Goal: Find specific page/section: Find specific page/section

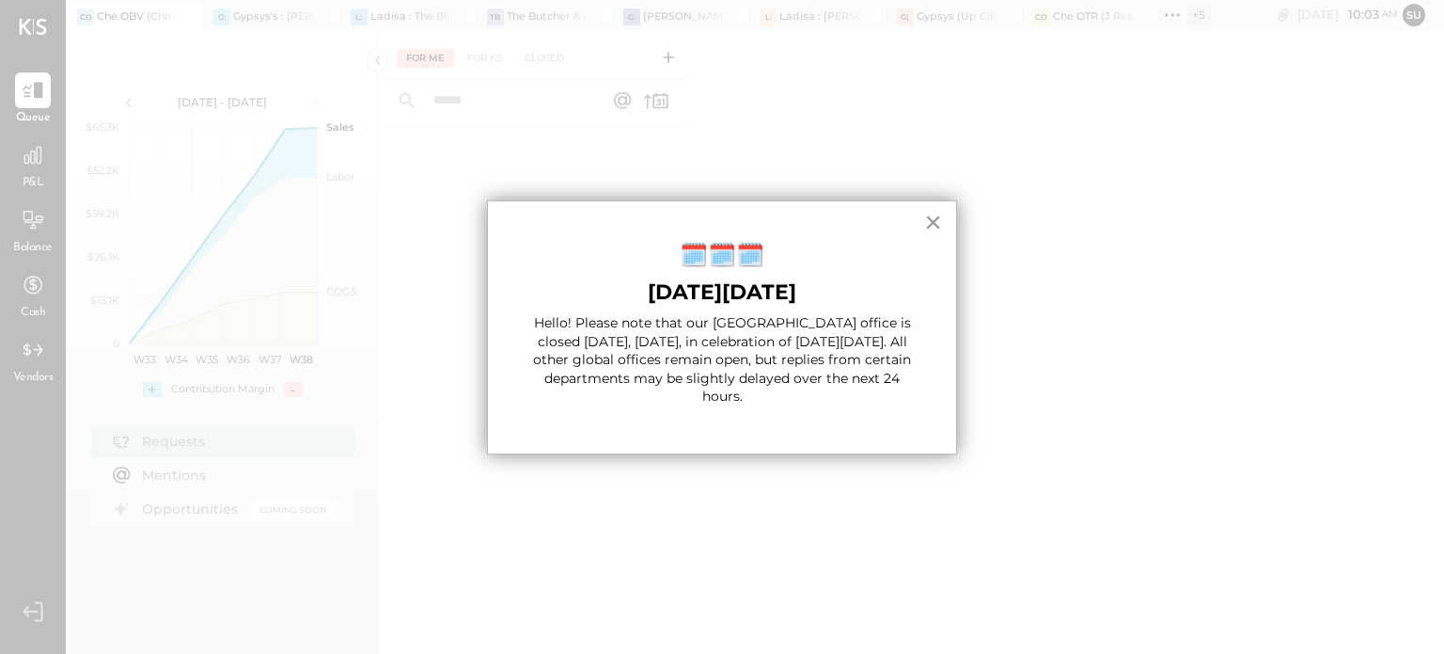
click at [932, 221] on button "×" at bounding box center [933, 222] width 18 height 30
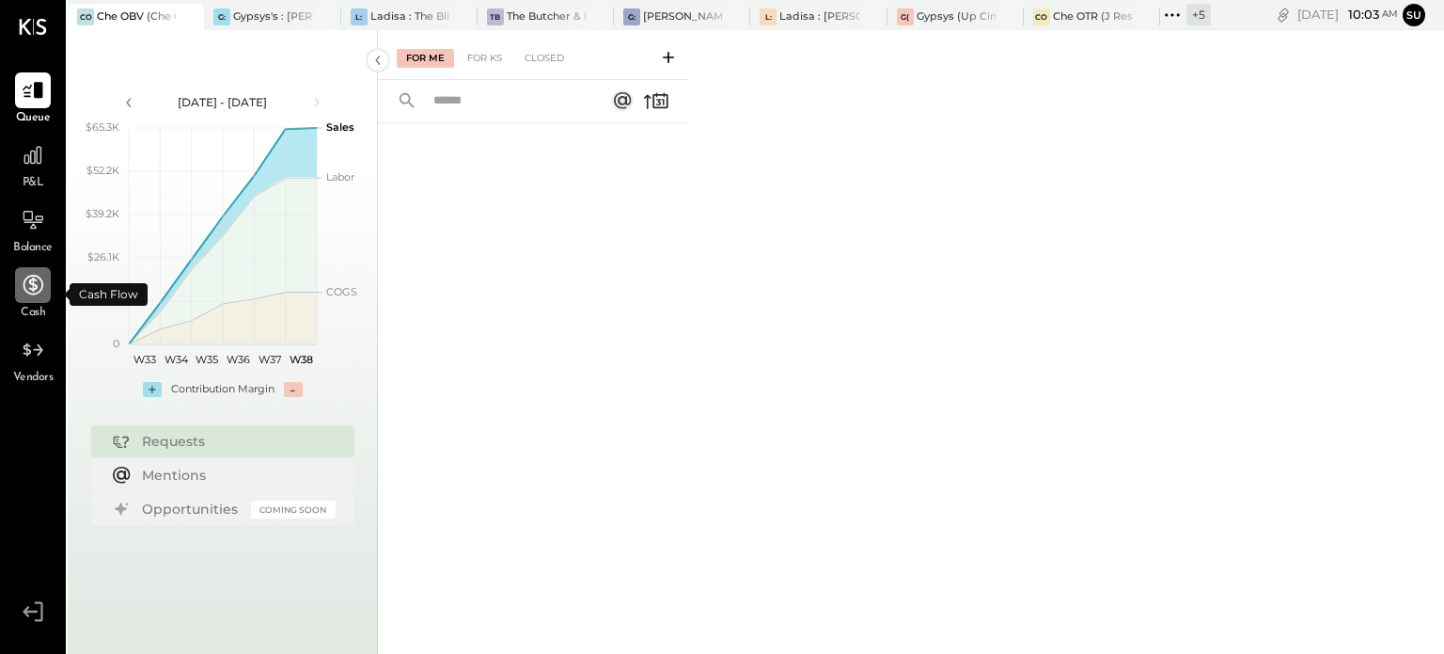
click at [26, 288] on icon at bounding box center [33, 285] width 24 height 24
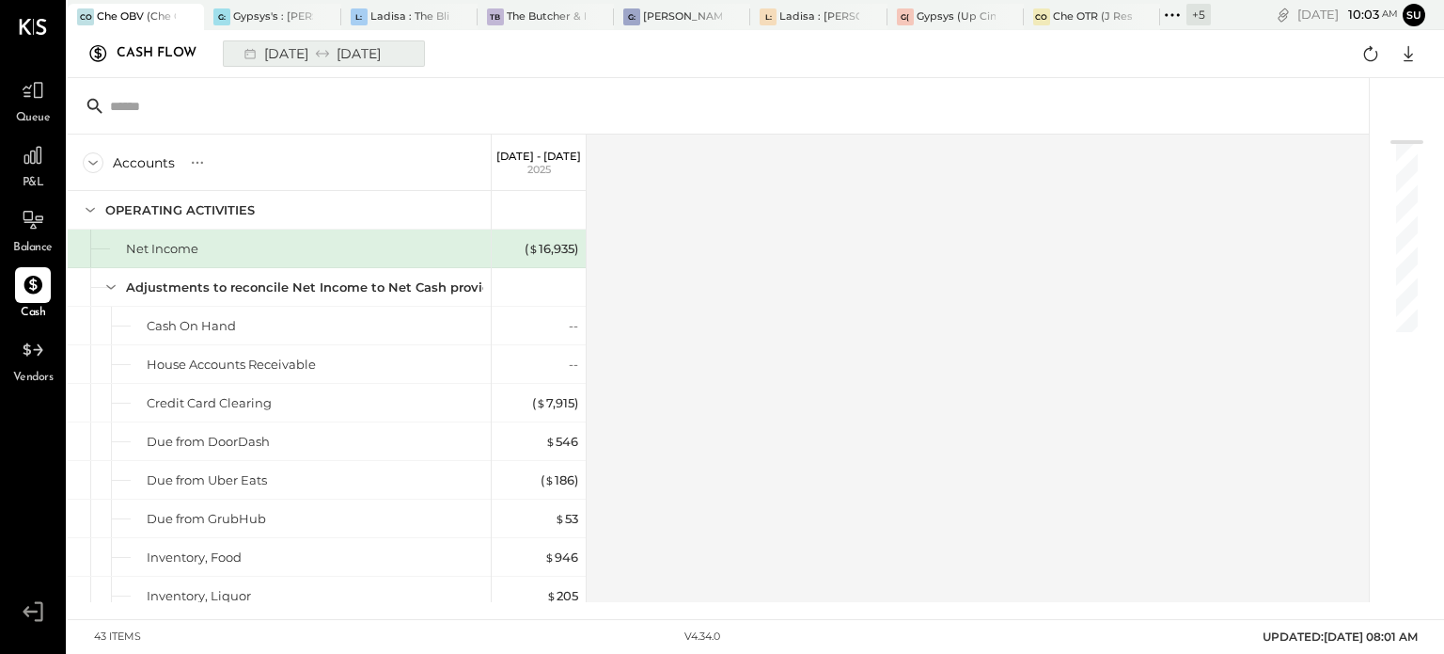
click at [290, 49] on div "[DATE] [DATE]" at bounding box center [310, 53] width 155 height 24
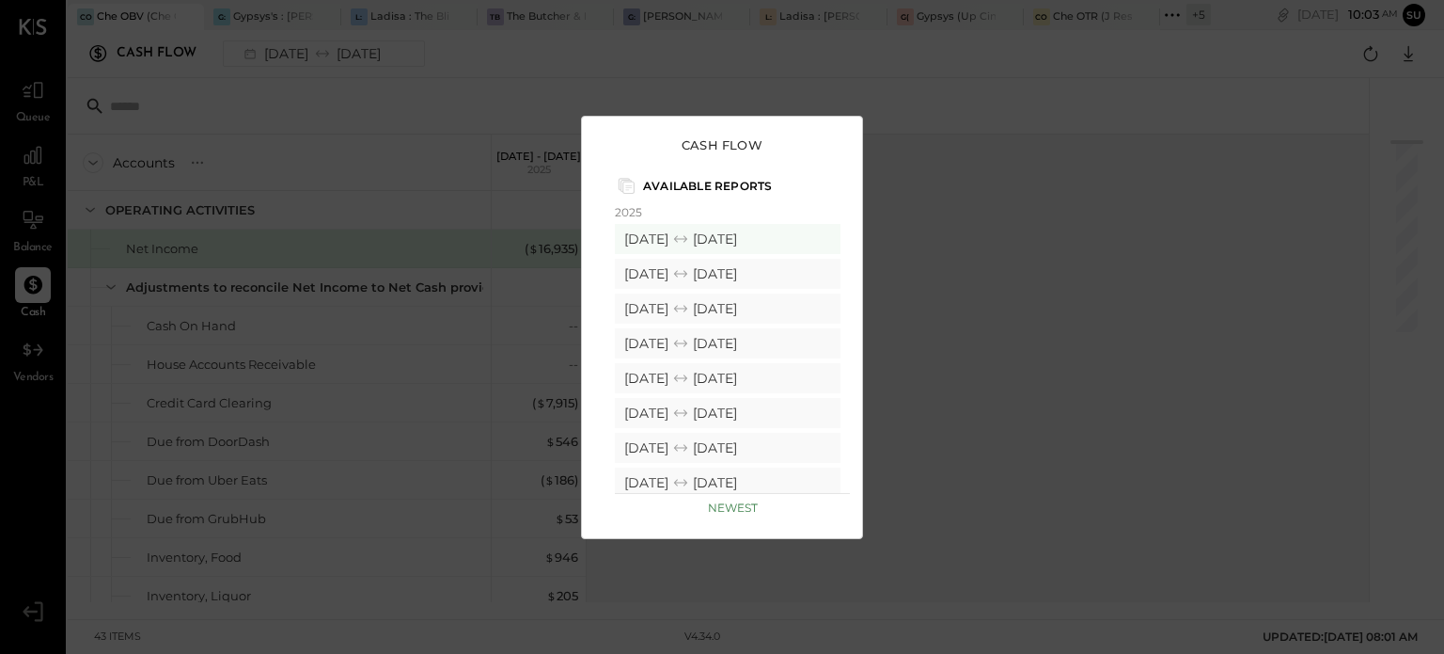
click at [853, 489] on div "Cash Flow Available Reports 2025 [DATE] [DATE] [DATE] [DATE] [DATE] [DATE] [DAT…" at bounding box center [722, 327] width 282 height 423
drag, startPoint x: 848, startPoint y: 269, endPoint x: 832, endPoint y: 506, distance: 237.5
click at [832, 506] on div "Newest" at bounding box center [732, 504] width 235 height 22
click at [772, 276] on div "[DATE] [DATE]" at bounding box center [728, 274] width 226 height 30
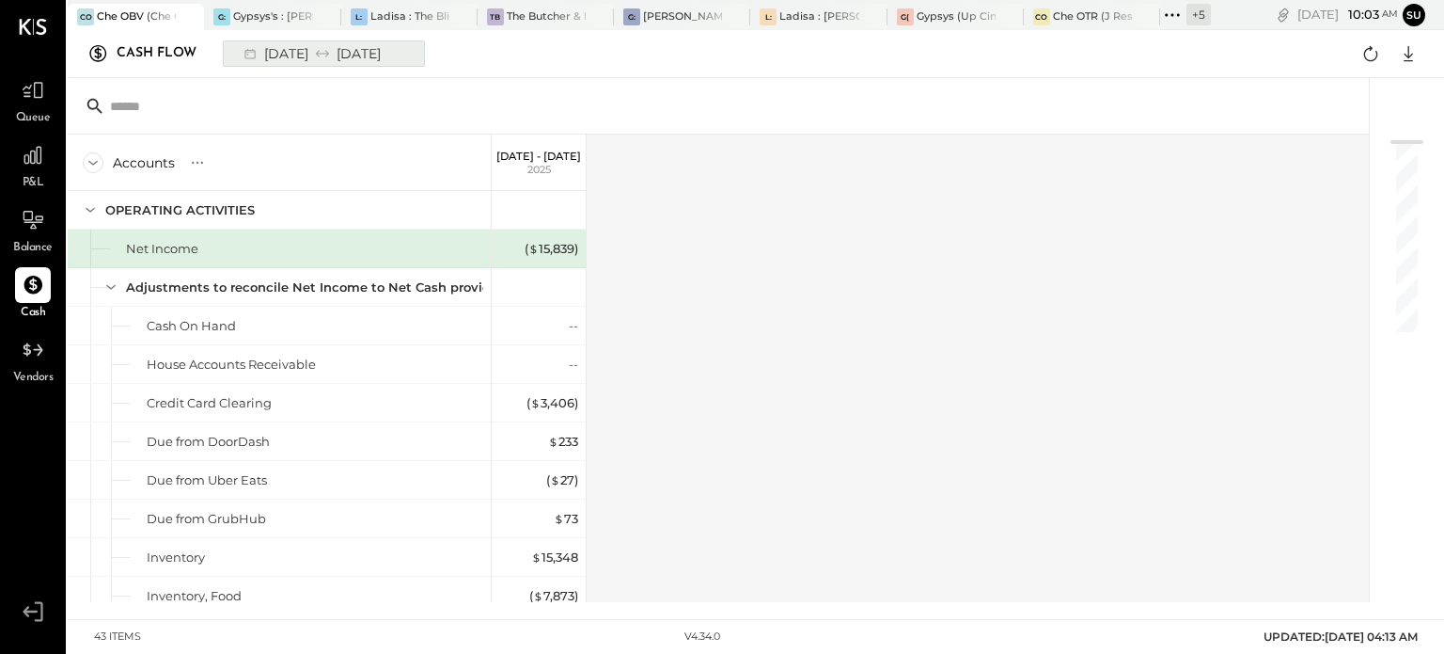
click at [388, 55] on div "[DATE] [DATE]" at bounding box center [310, 53] width 155 height 24
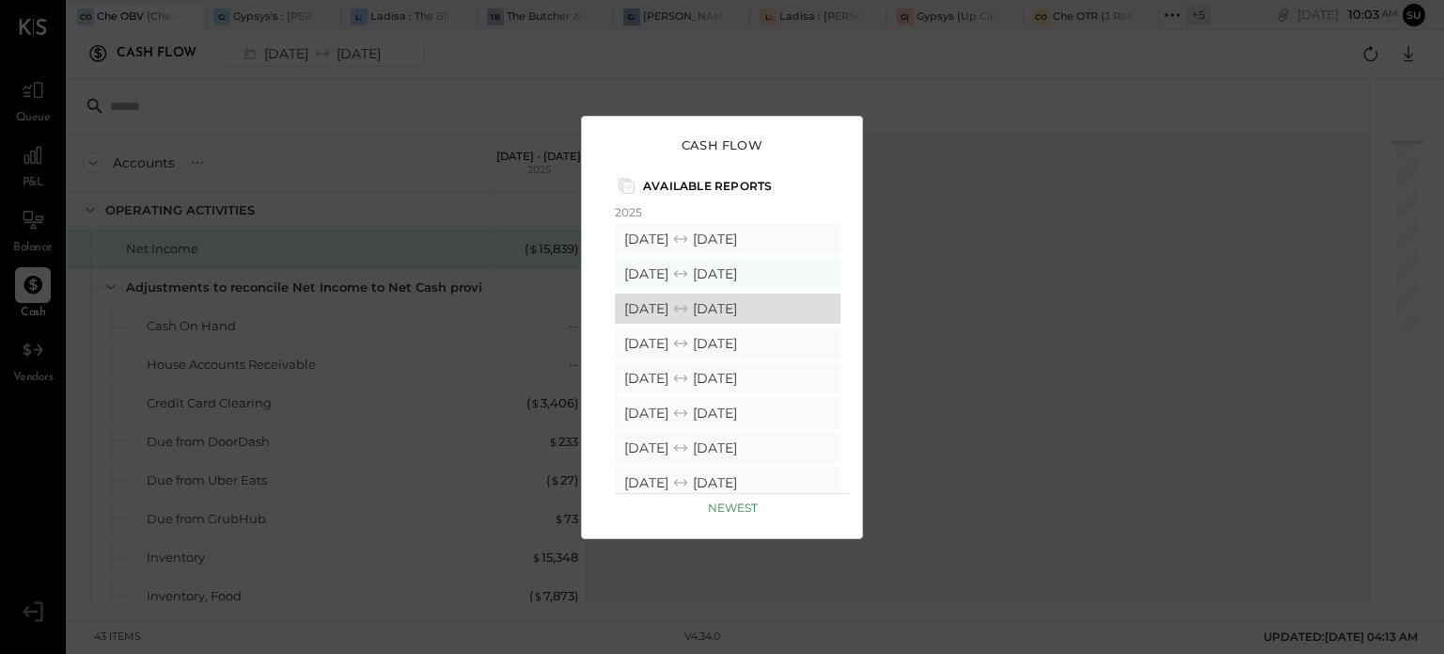
click at [638, 307] on div "[DATE] [DATE]" at bounding box center [728, 308] width 226 height 30
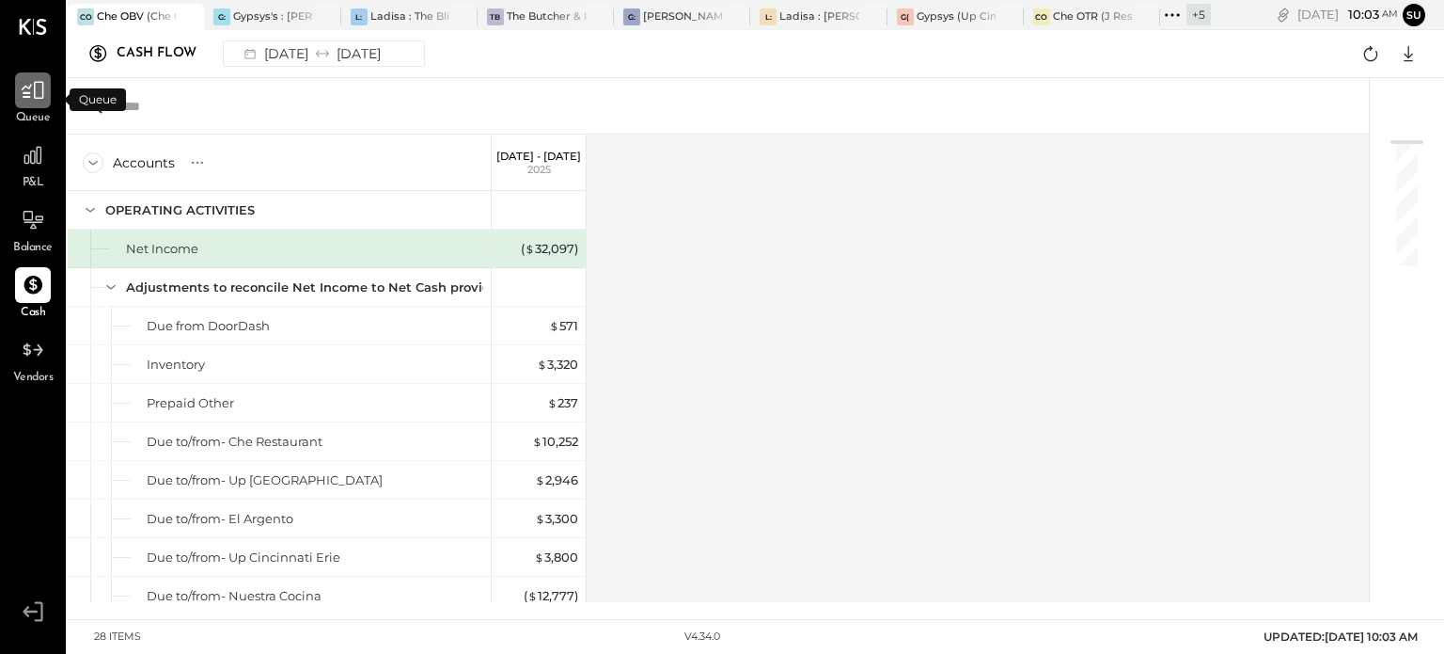
click at [35, 99] on icon at bounding box center [33, 90] width 24 height 24
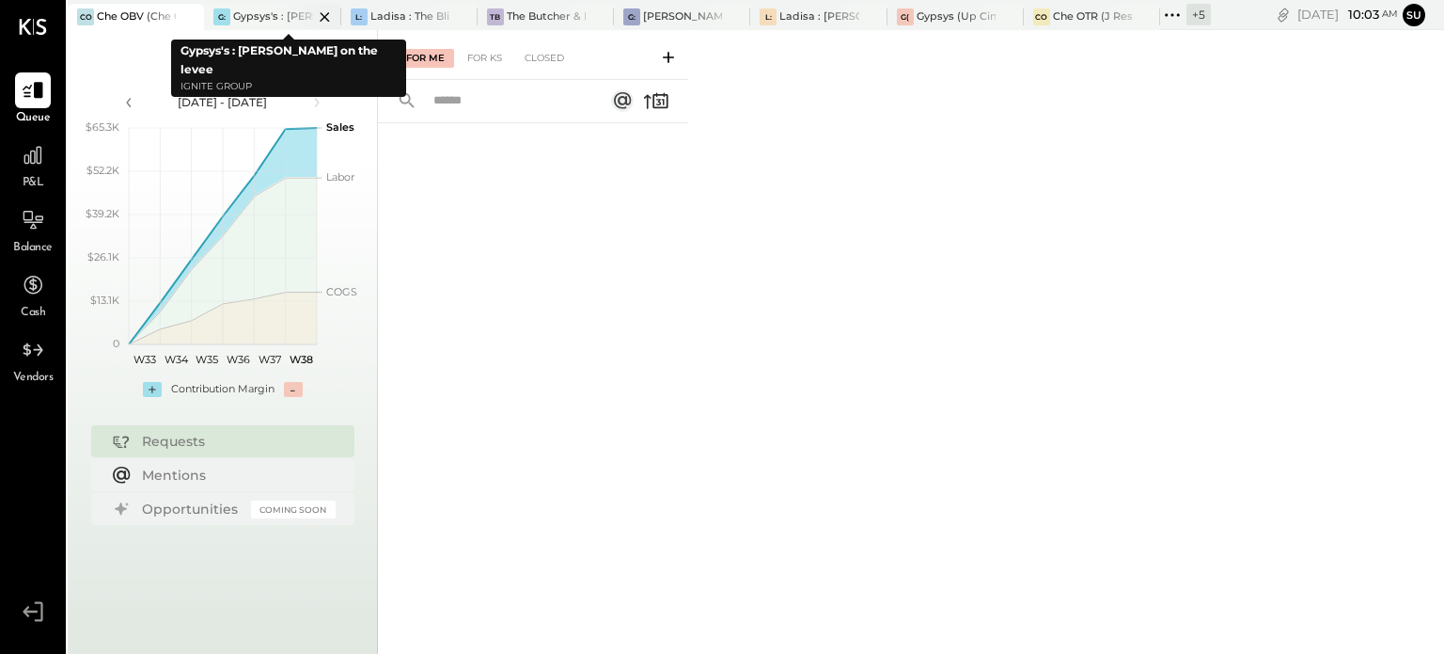
click at [273, 12] on div "Gypsys's : [PERSON_NAME] on the levee" at bounding box center [272, 16] width 79 height 15
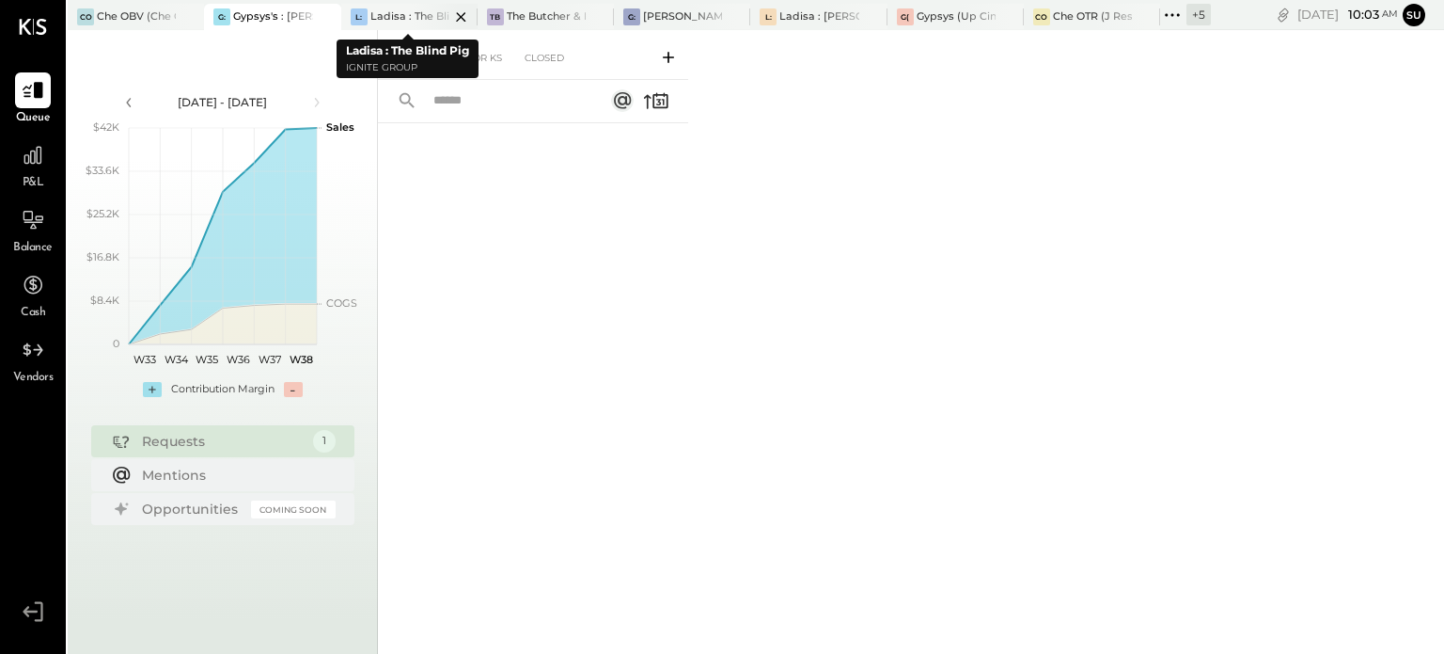
click at [414, 12] on div at bounding box center [445, 16] width 66 height 25
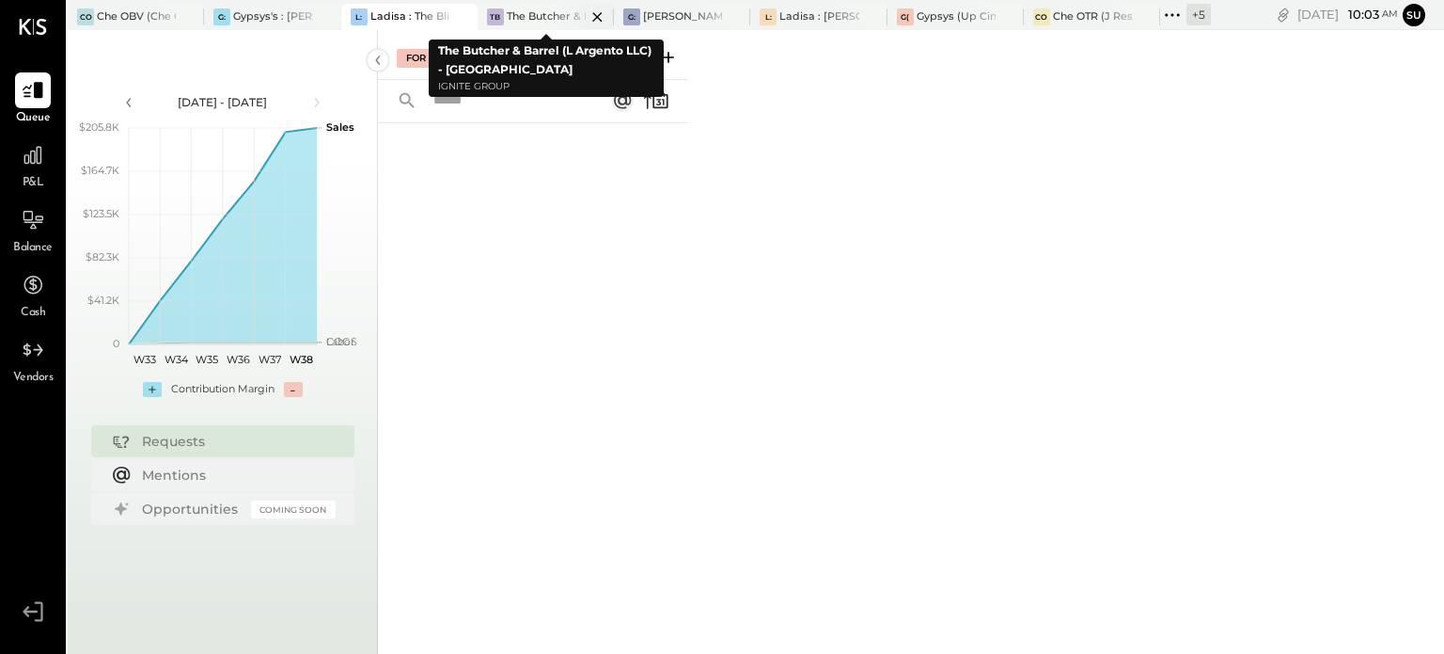
click at [555, 12] on div at bounding box center [581, 16] width 66 height 25
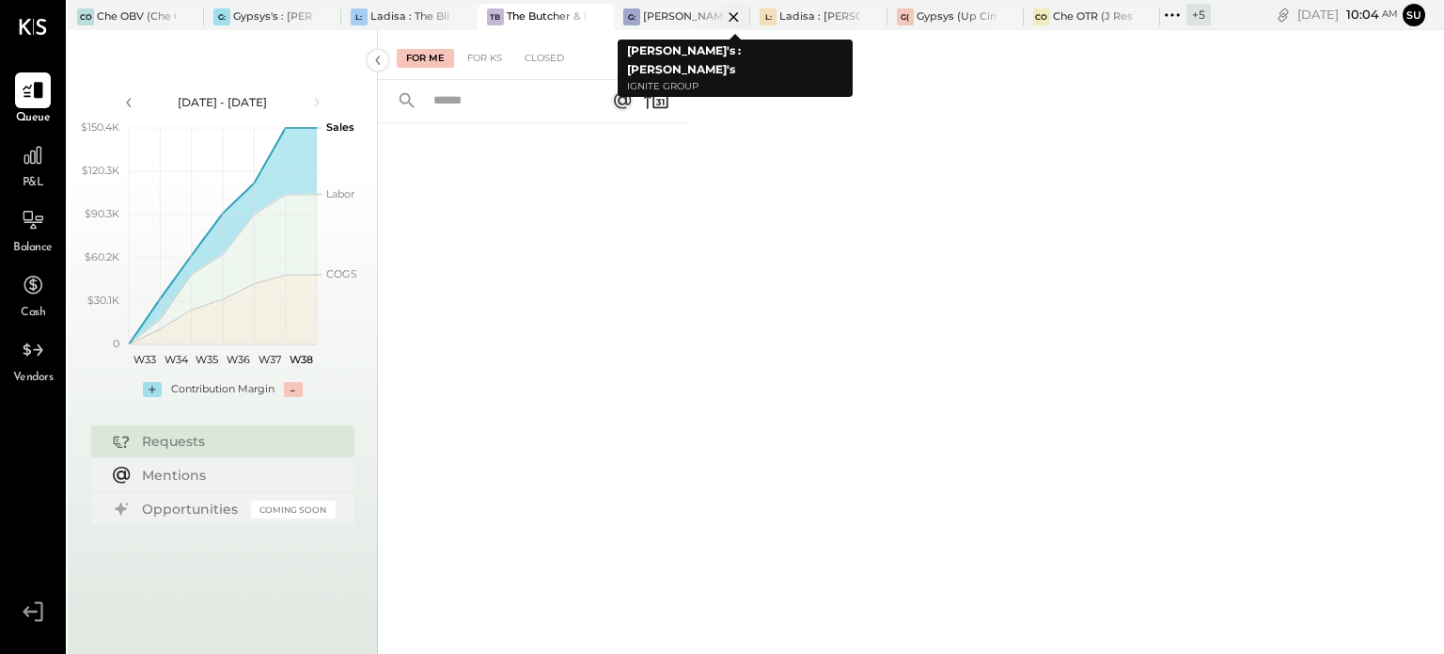
click at [654, 9] on div "[PERSON_NAME]'s : [PERSON_NAME]'s" at bounding box center [682, 16] width 79 height 15
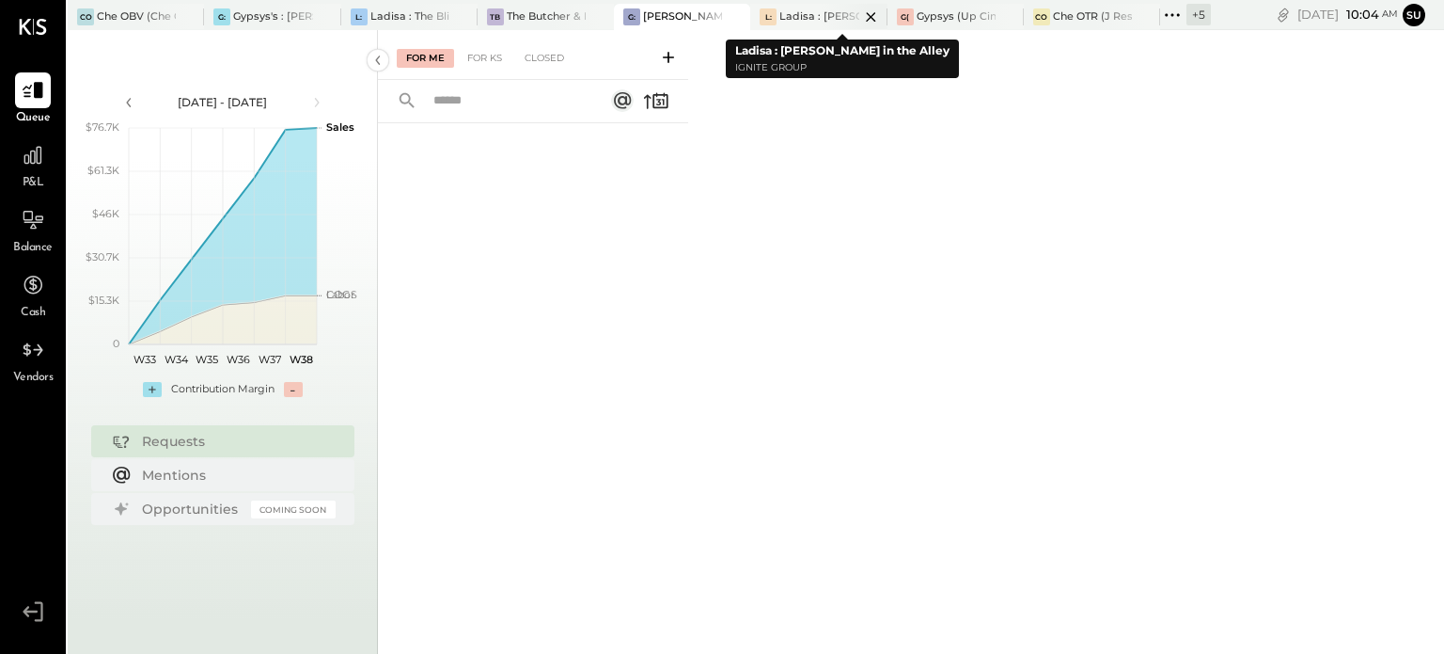
click at [797, 20] on div "Ladisa : [PERSON_NAME] in the Alley" at bounding box center [819, 16] width 79 height 15
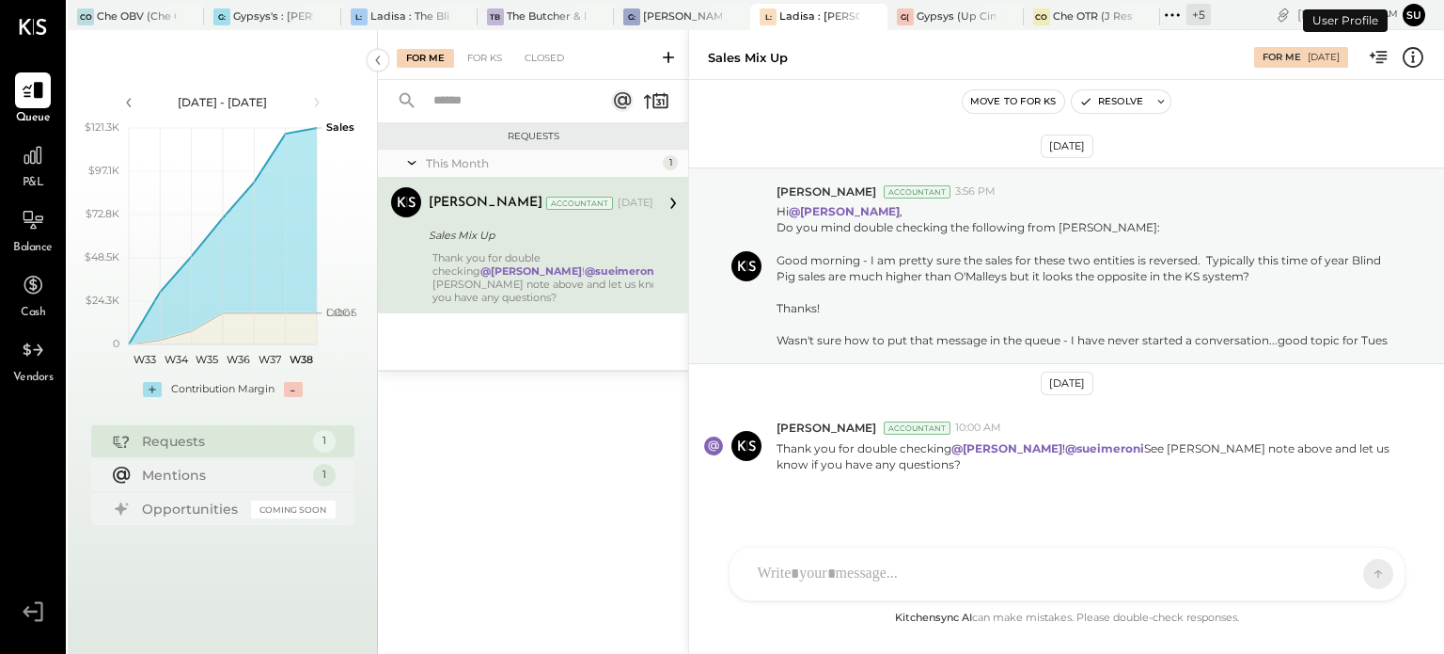
scroll to position [19, 0]
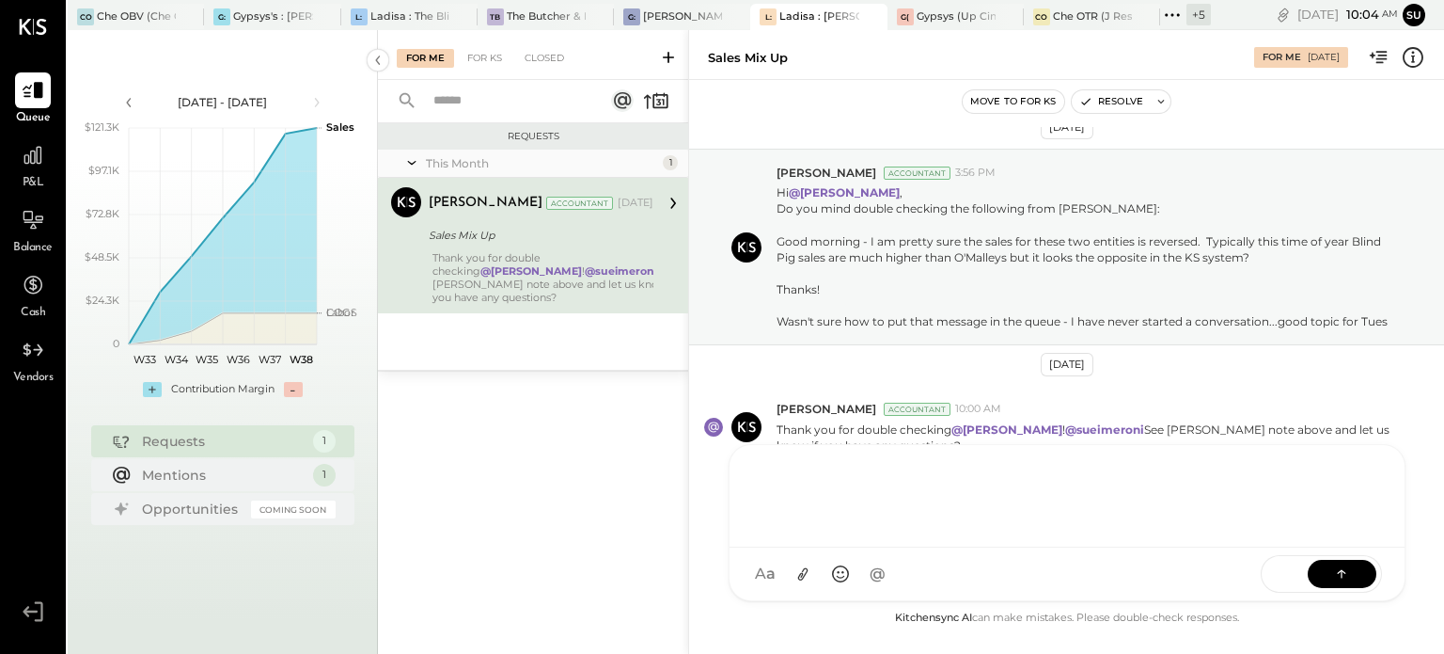
click at [773, 562] on div "AM [PERSON_NAME] I imeronijuan MA [PERSON_NAME] S sueimeroni MESSAGE SUGGESTION…" at bounding box center [1067, 522] width 677 height 157
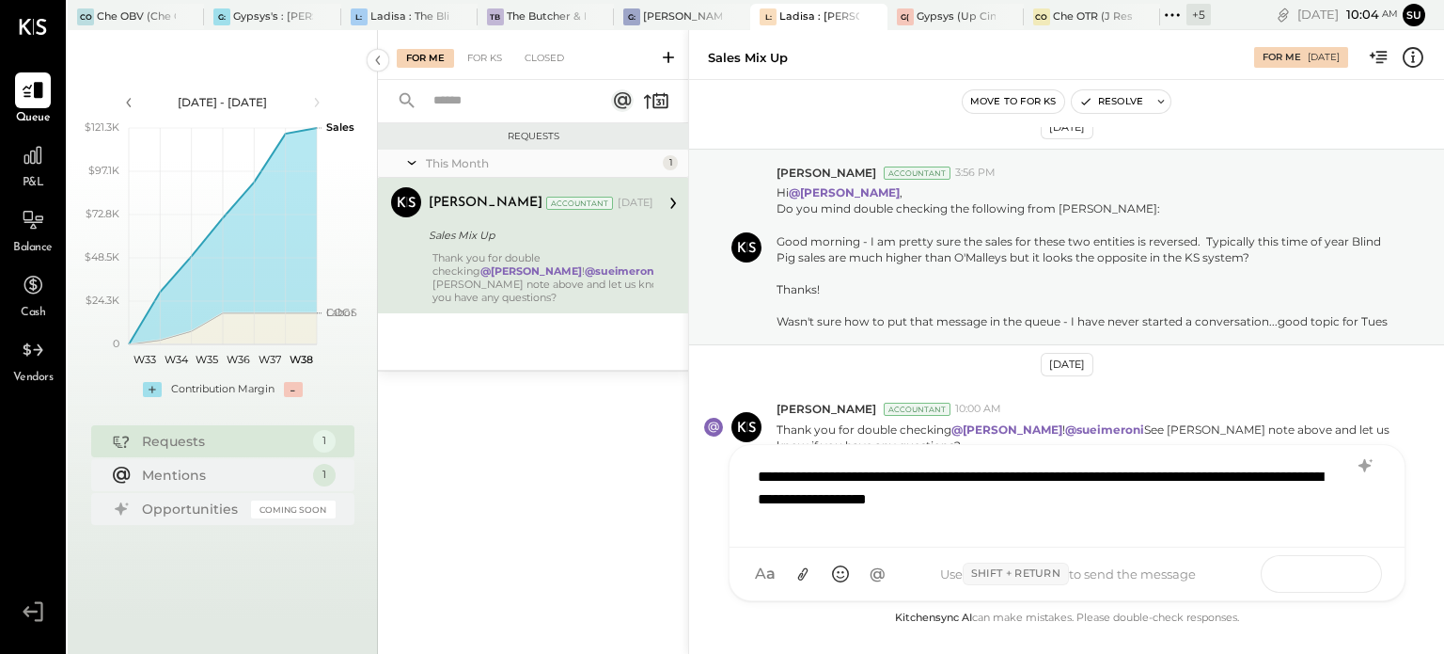
click at [1341, 567] on icon at bounding box center [1341, 572] width 19 height 19
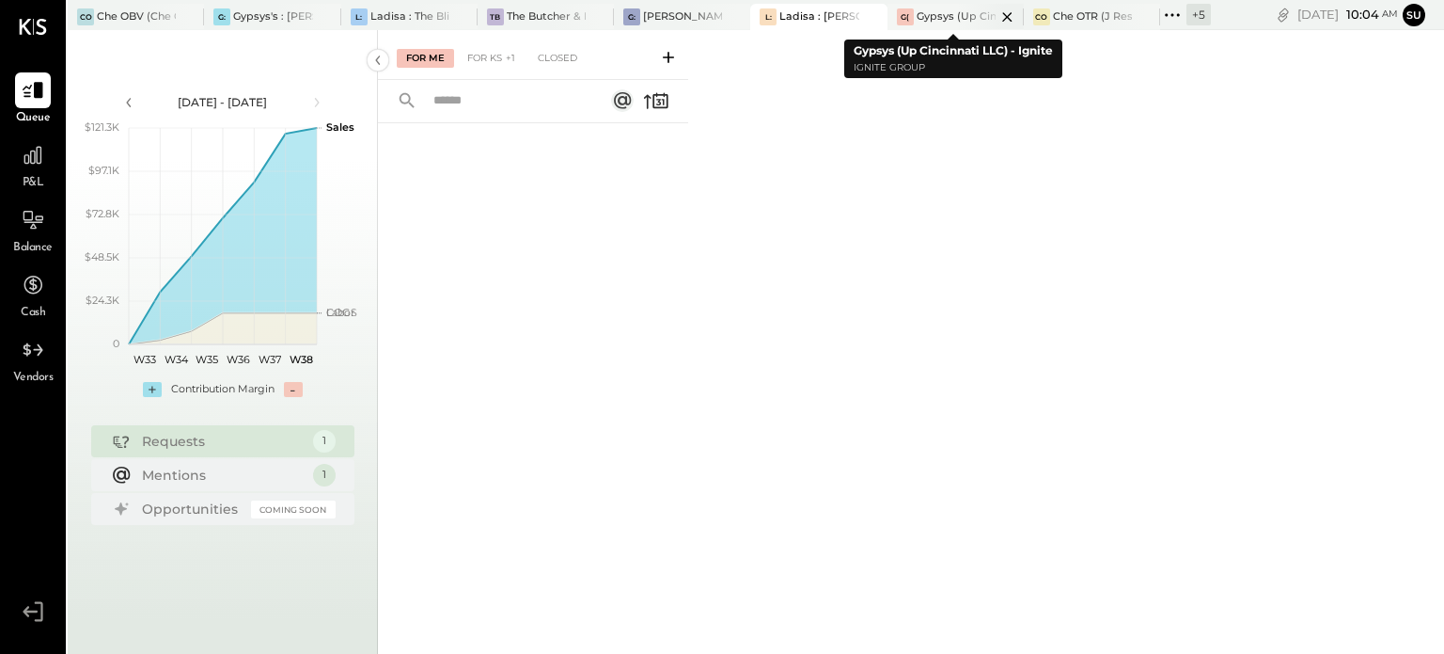
click at [937, 19] on div "Gypsys (Up Cincinnati LLC) - Ignite" at bounding box center [956, 16] width 79 height 15
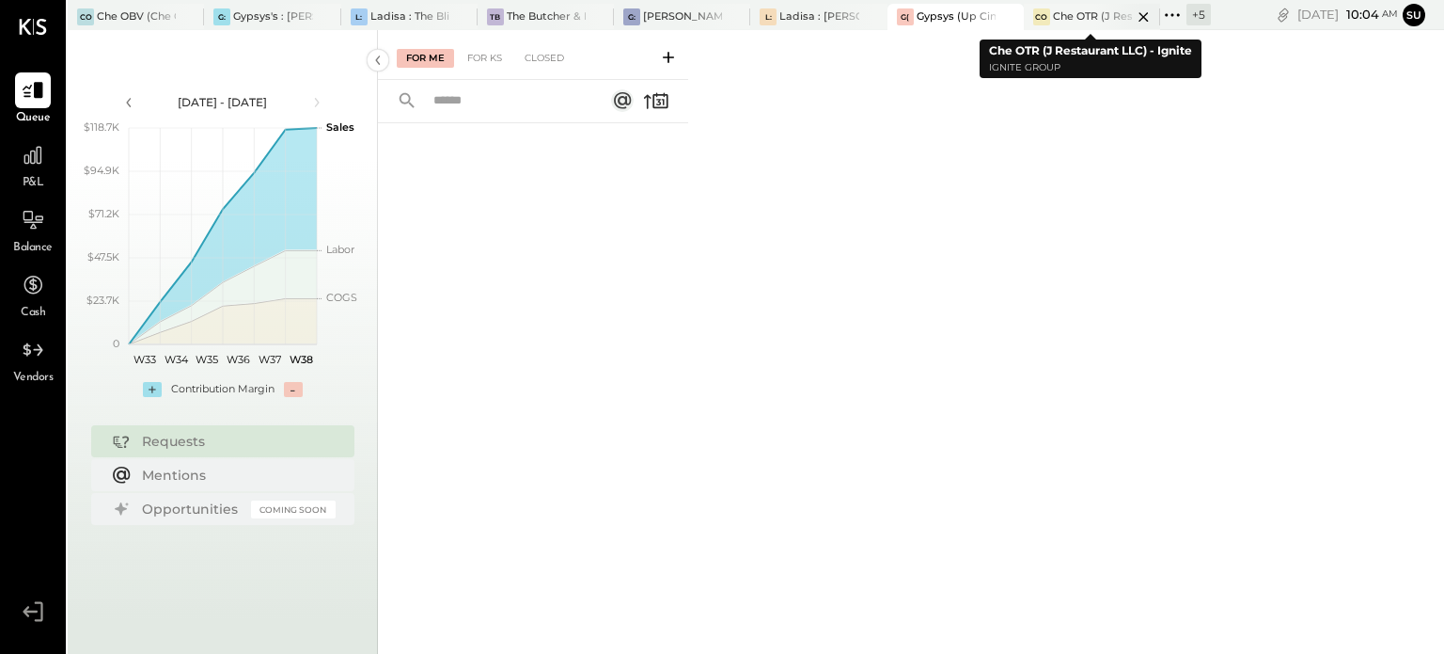
click at [1076, 17] on div "Che OTR (J Restaurant LLC) - Ignite" at bounding box center [1092, 16] width 79 height 15
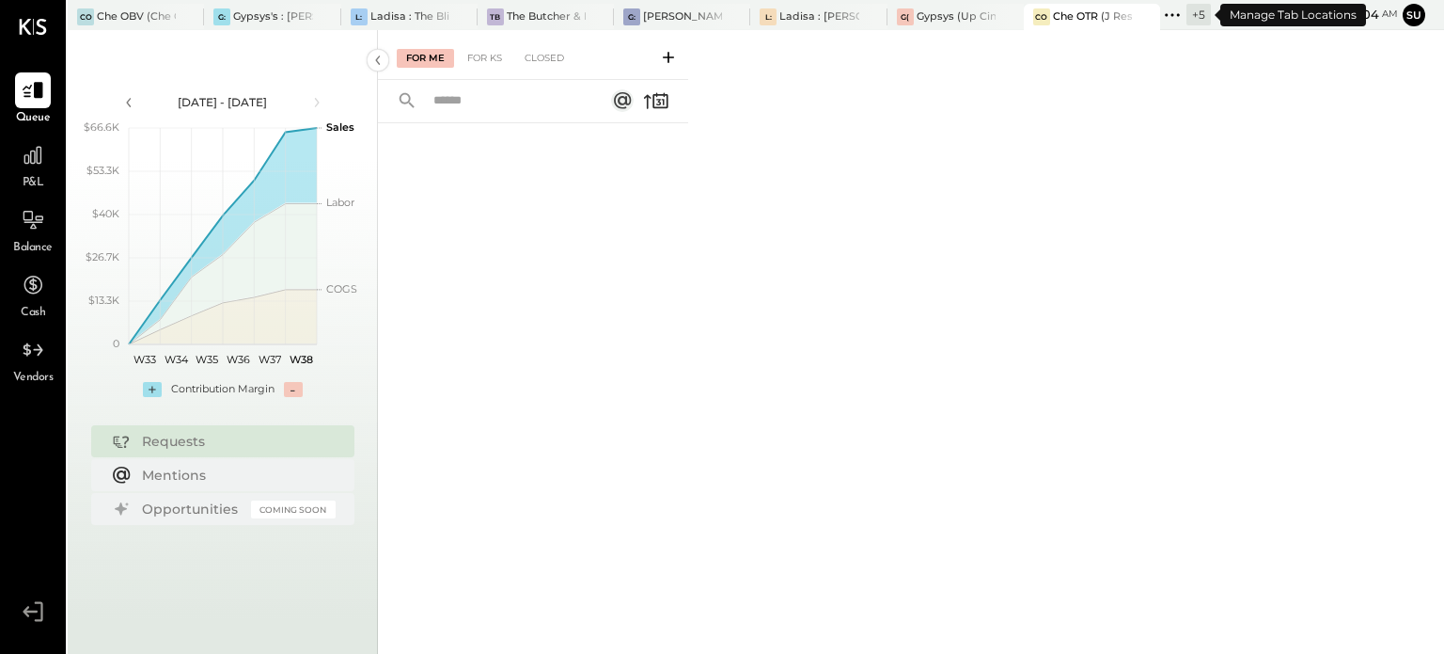
click at [1170, 14] on icon at bounding box center [1172, 15] width 24 height 24
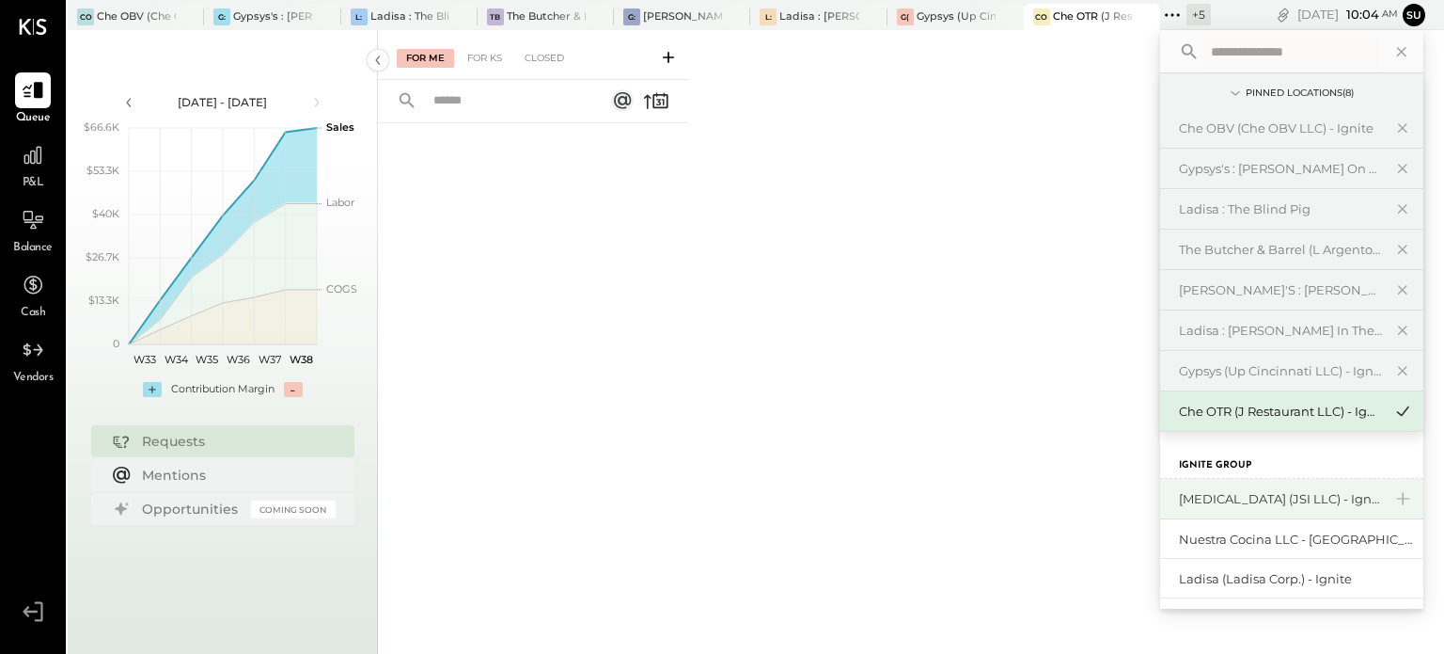
click at [1189, 496] on div "[MEDICAL_DATA] (JSI LLC) - Ignite" at bounding box center [1280, 499] width 203 height 18
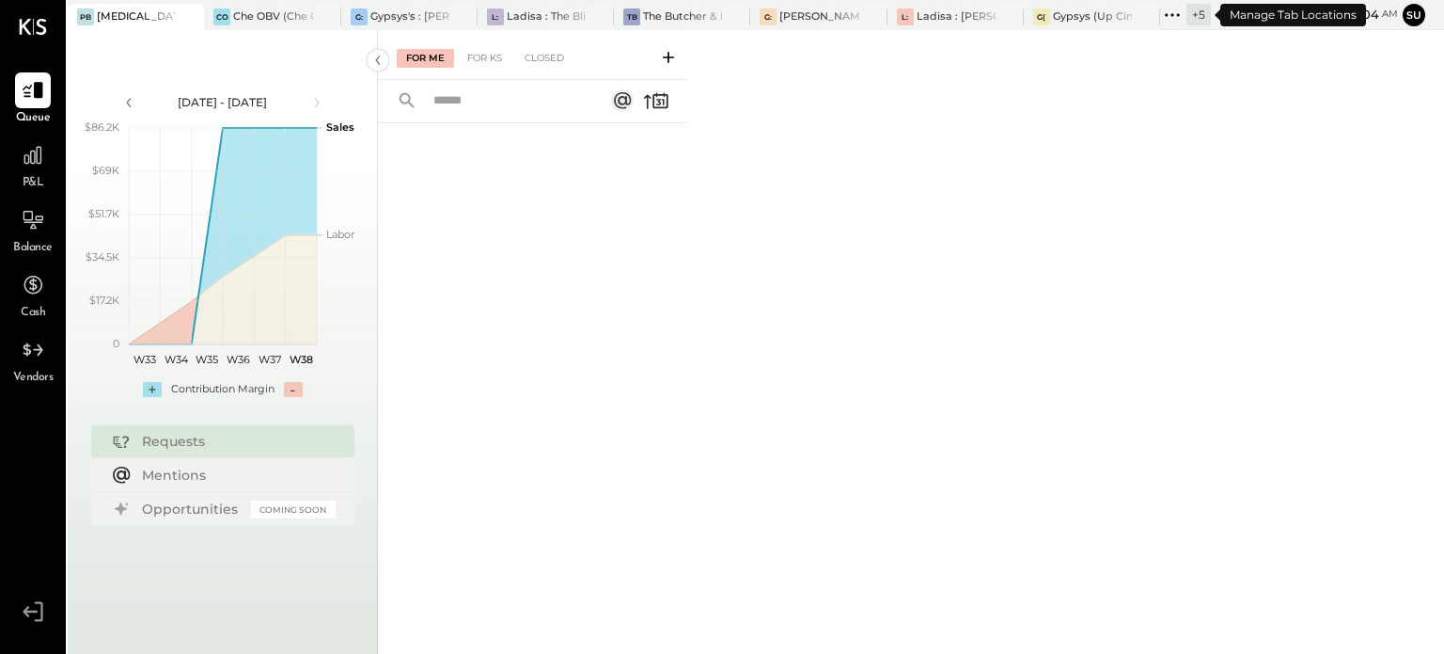
click at [1175, 8] on icon at bounding box center [1172, 15] width 24 height 24
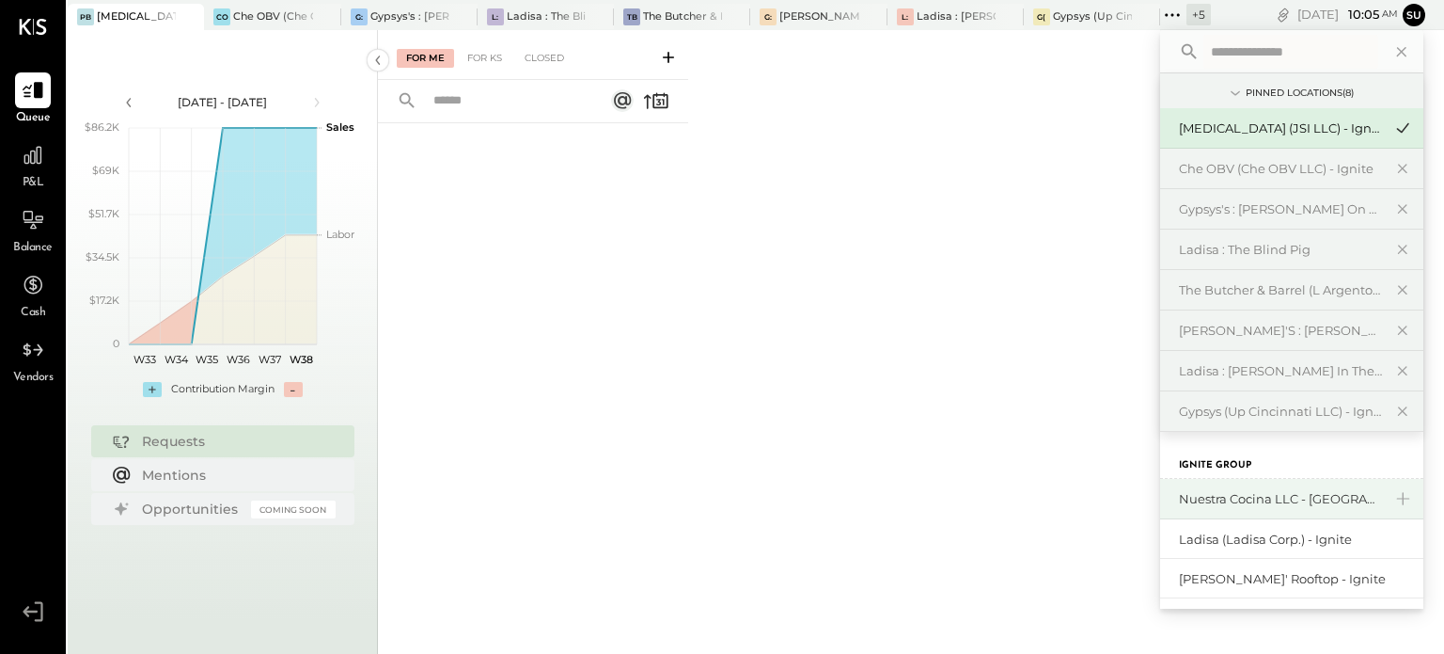
click at [1192, 484] on div "Nuestra Cocina LLC - [GEOGRAPHIC_DATA]" at bounding box center [1291, 499] width 263 height 40
click at [1192, 496] on div "Nuestra Cocina LLC - [GEOGRAPHIC_DATA]" at bounding box center [1280, 499] width 203 height 18
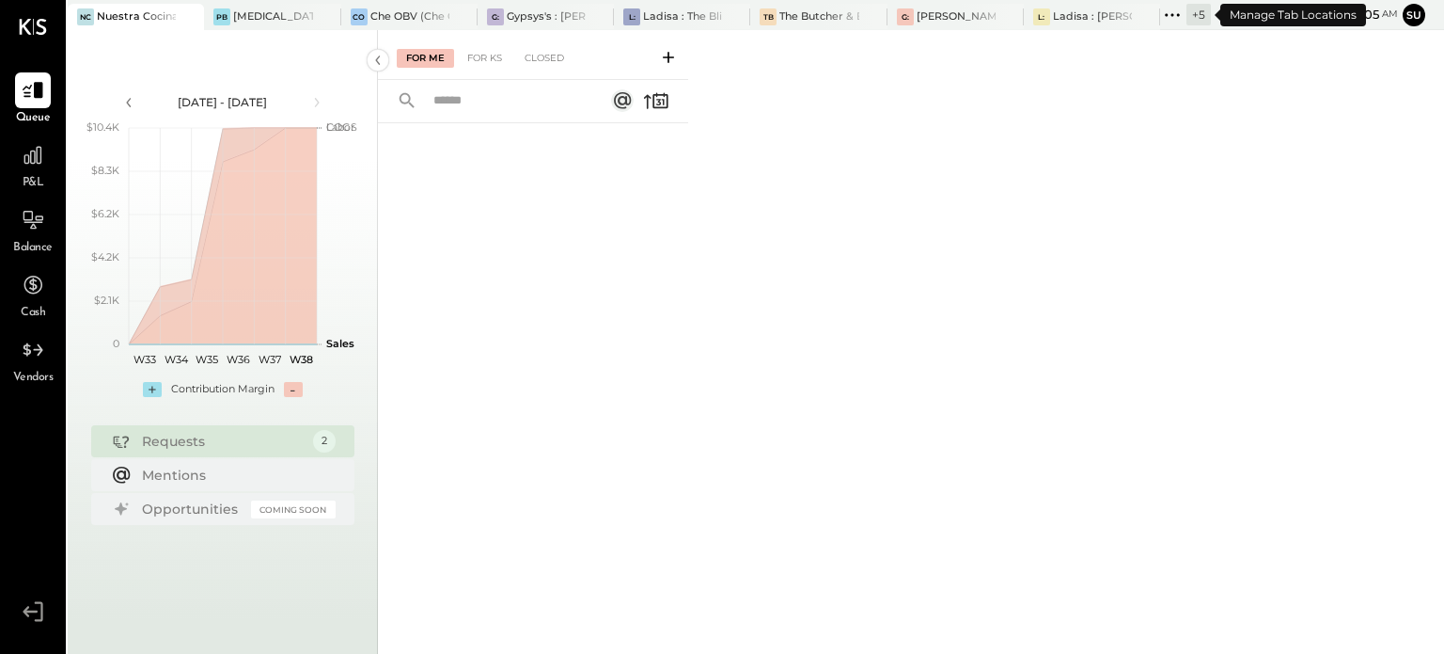
click at [1177, 9] on icon at bounding box center [1172, 15] width 24 height 24
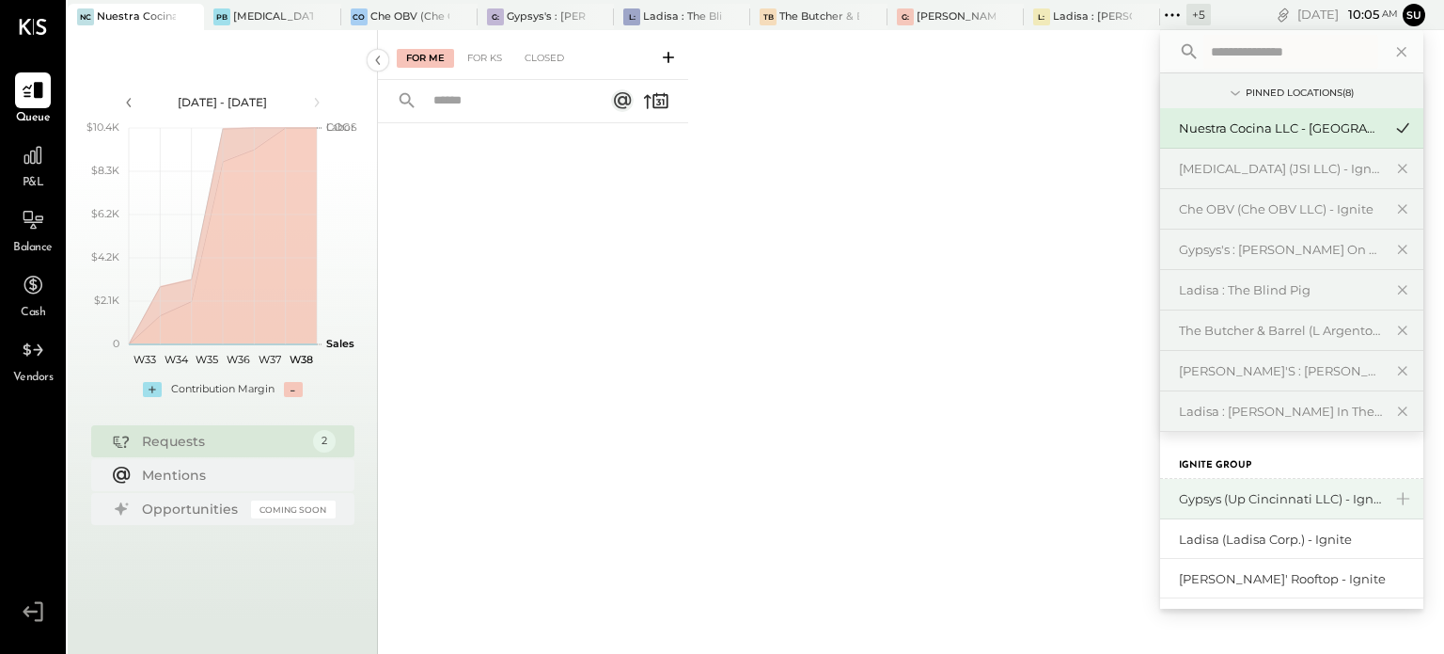
click at [1219, 500] on div "Gypsys (Up Cincinnati LLC) - Ignite" at bounding box center [1280, 499] width 203 height 18
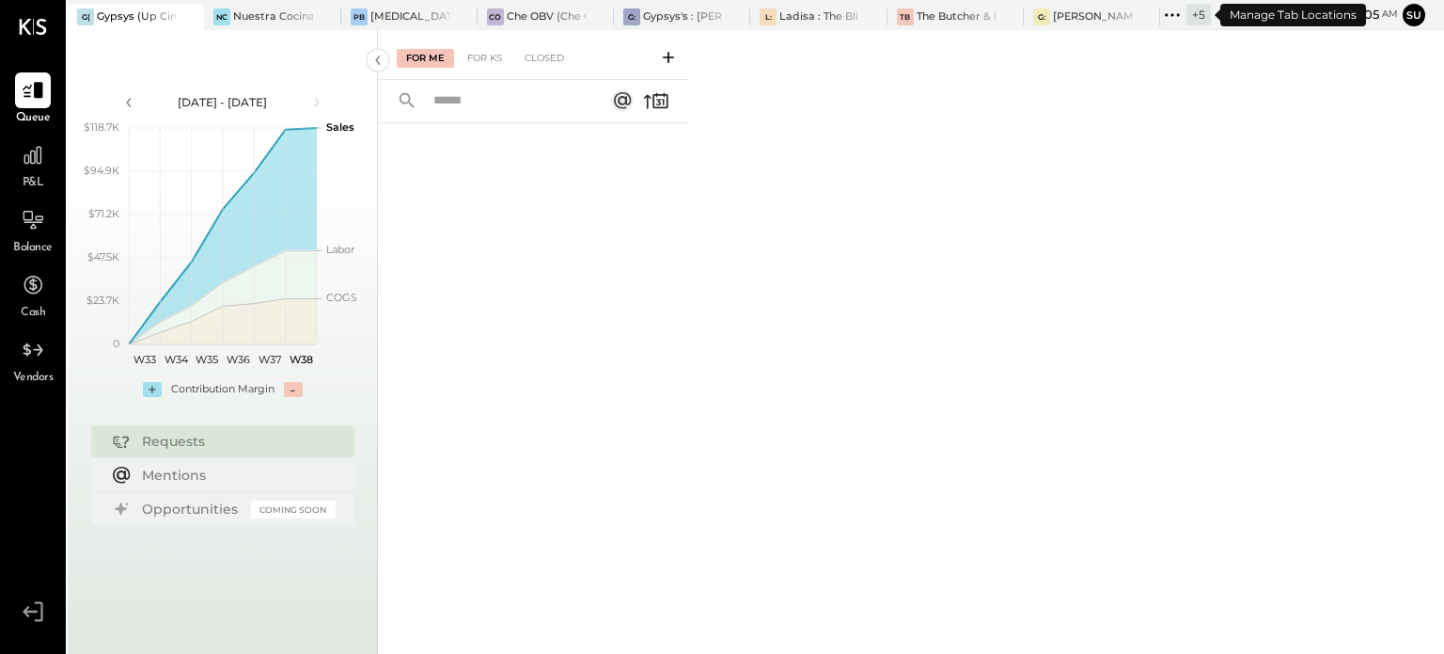
click at [1177, 10] on icon at bounding box center [1172, 15] width 24 height 24
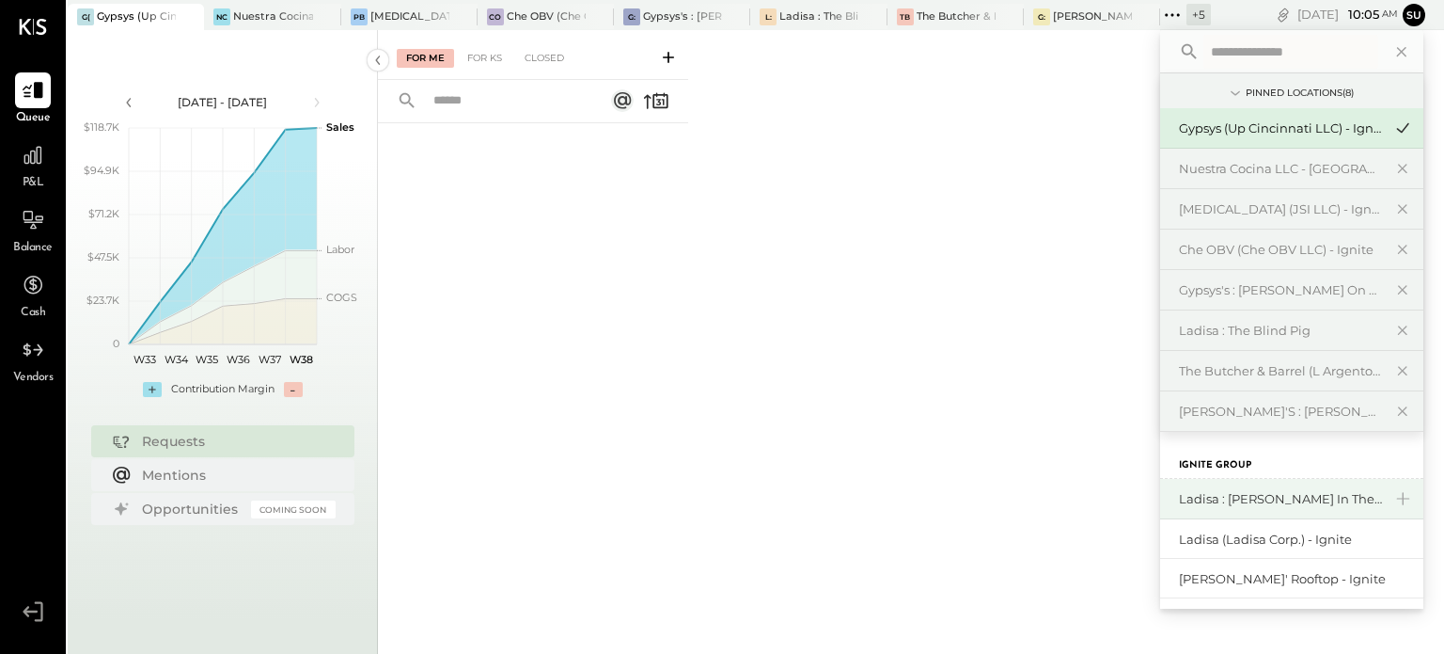
click at [1236, 496] on div "Ladisa : [PERSON_NAME] in the Alley" at bounding box center [1280, 499] width 203 height 18
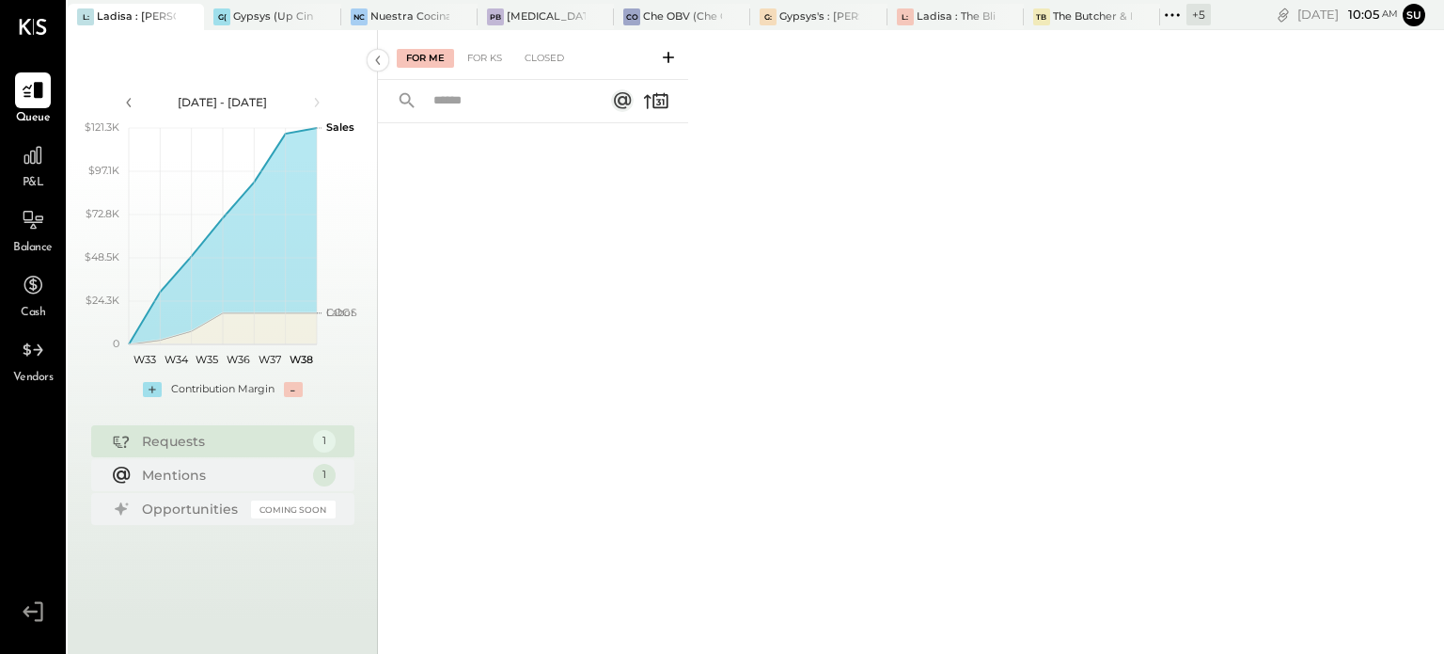
click at [1168, 14] on icon at bounding box center [1166, 14] width 3 height 3
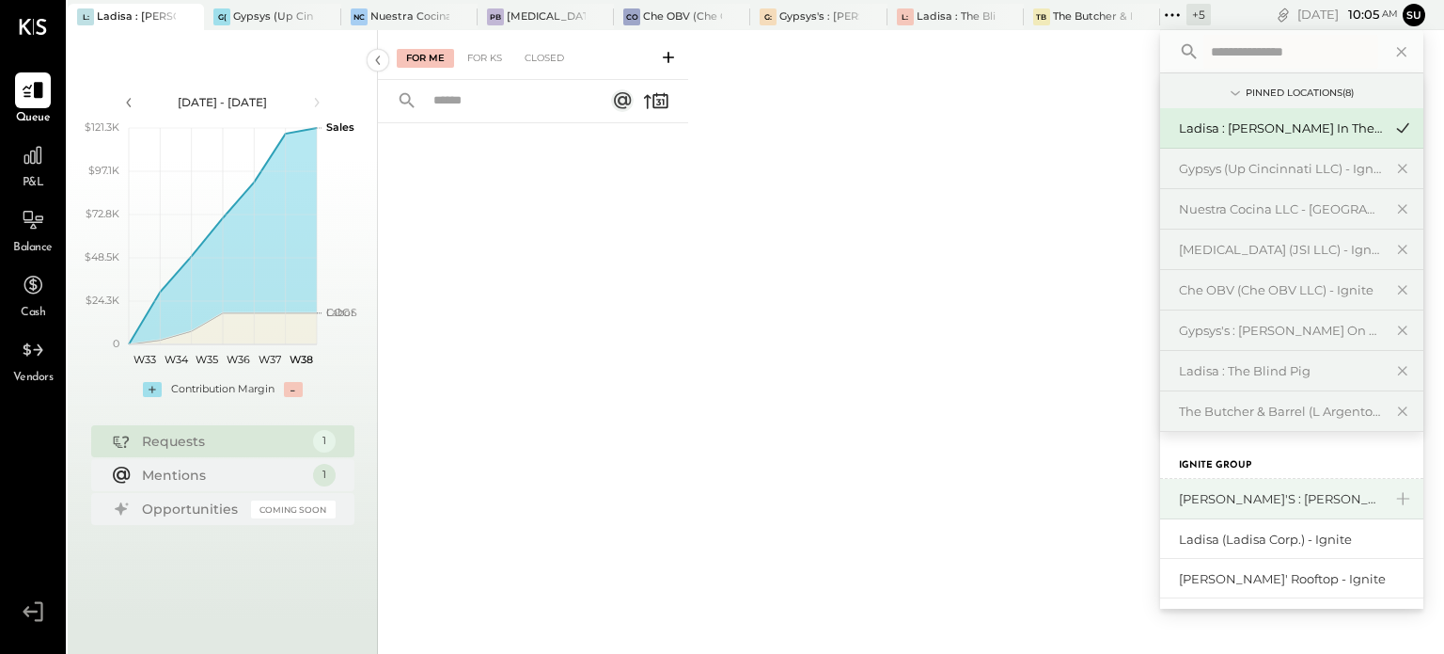
click at [1235, 496] on div "[PERSON_NAME]'s : [PERSON_NAME]'s" at bounding box center [1280, 499] width 203 height 18
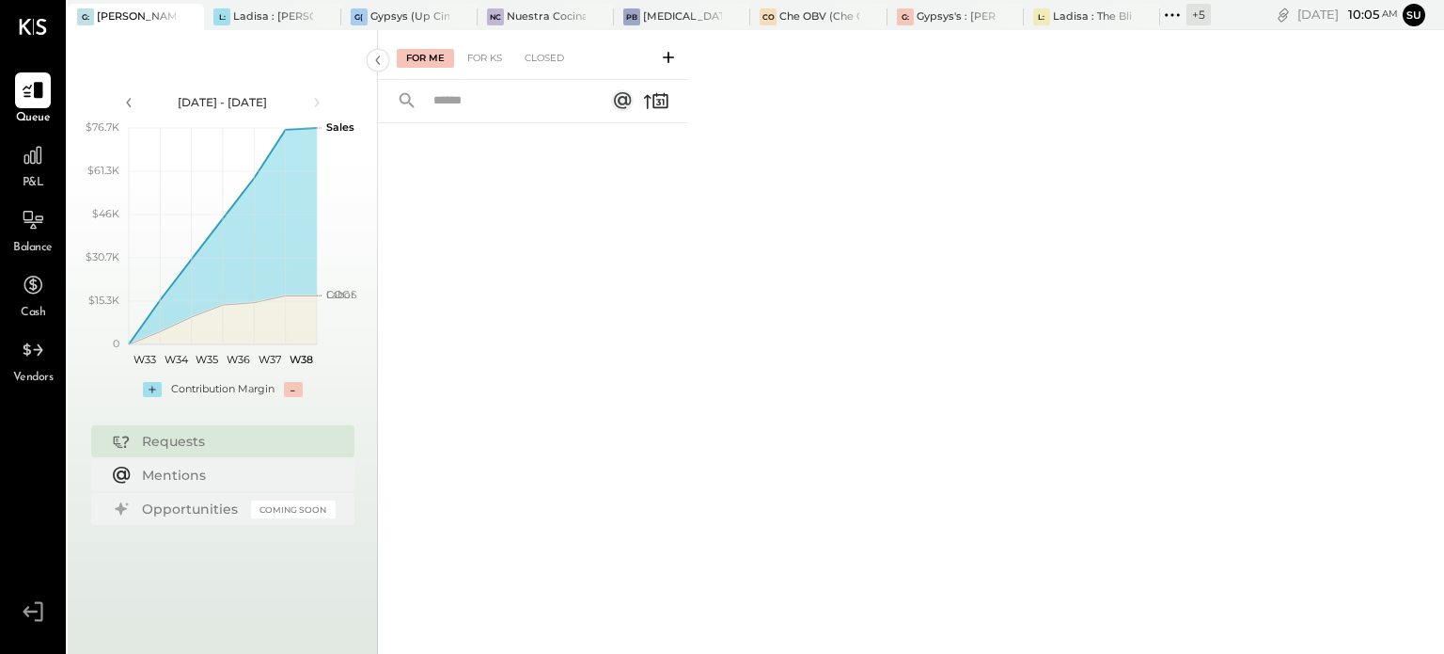
click at [1167, 19] on icon at bounding box center [1172, 15] width 24 height 24
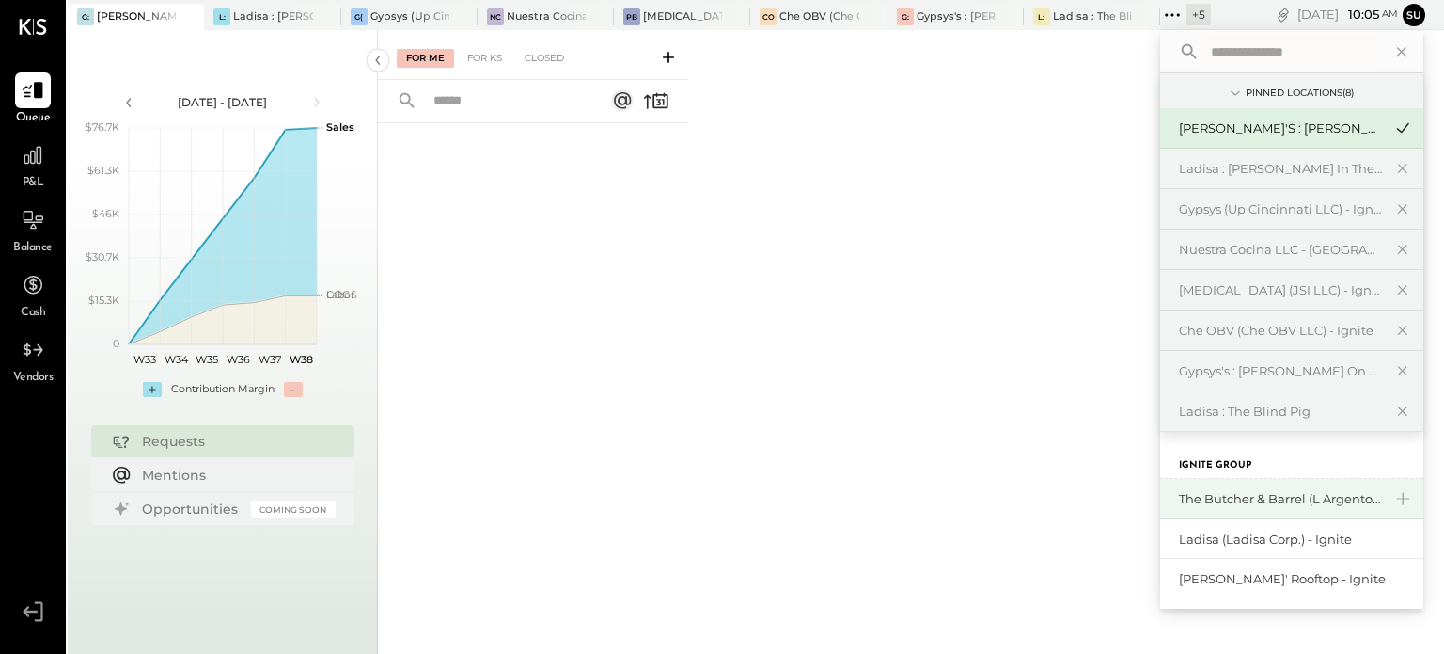
click at [1215, 490] on div "The Butcher & Barrel (L Argento LLC) - [GEOGRAPHIC_DATA]" at bounding box center [1280, 499] width 203 height 18
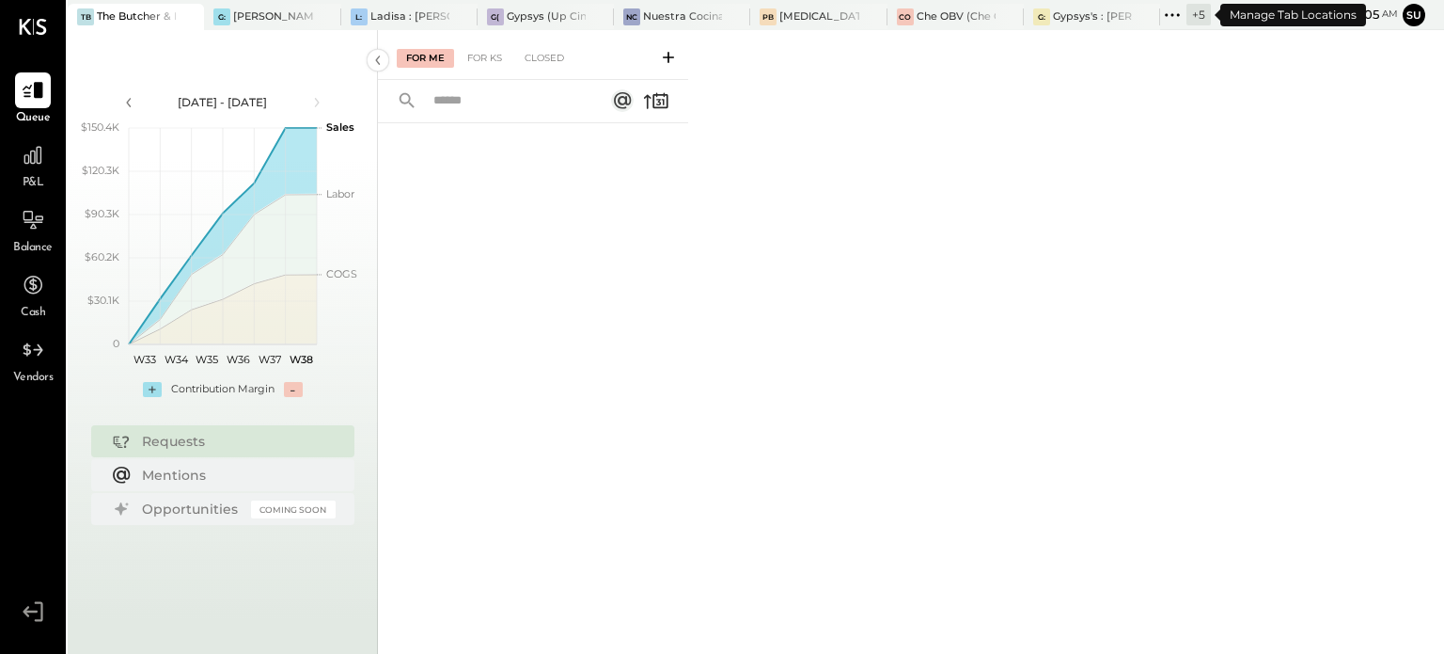
click at [1173, 12] on icon at bounding box center [1172, 15] width 24 height 24
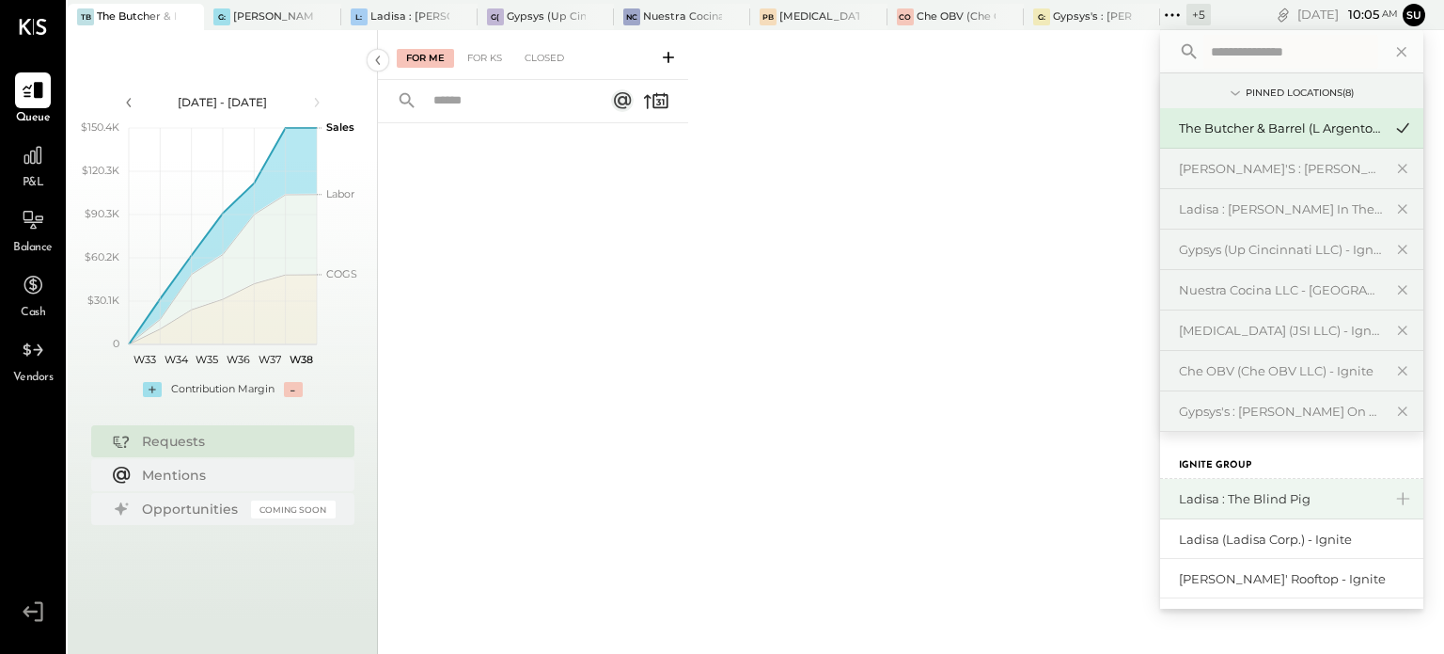
click at [1268, 494] on div "Ladisa : The Blind Pig" at bounding box center [1280, 499] width 203 height 18
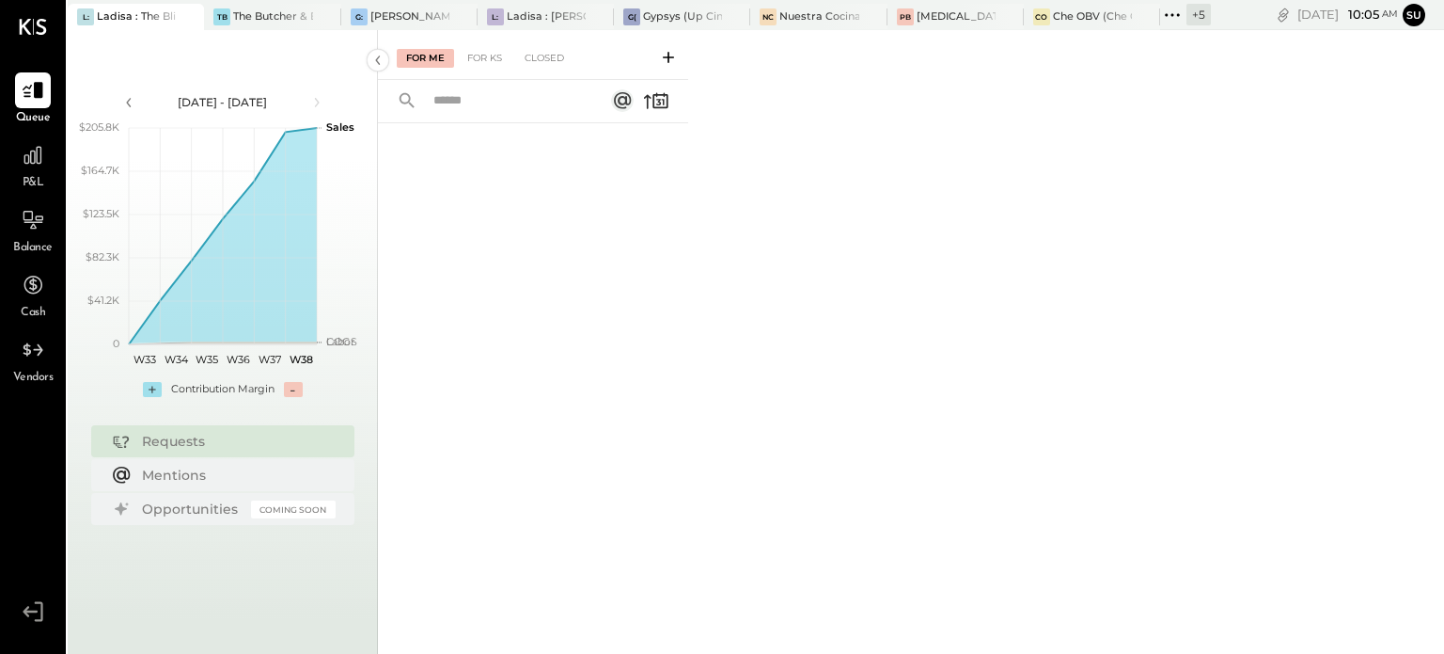
click at [1168, 14] on icon at bounding box center [1166, 14] width 3 height 3
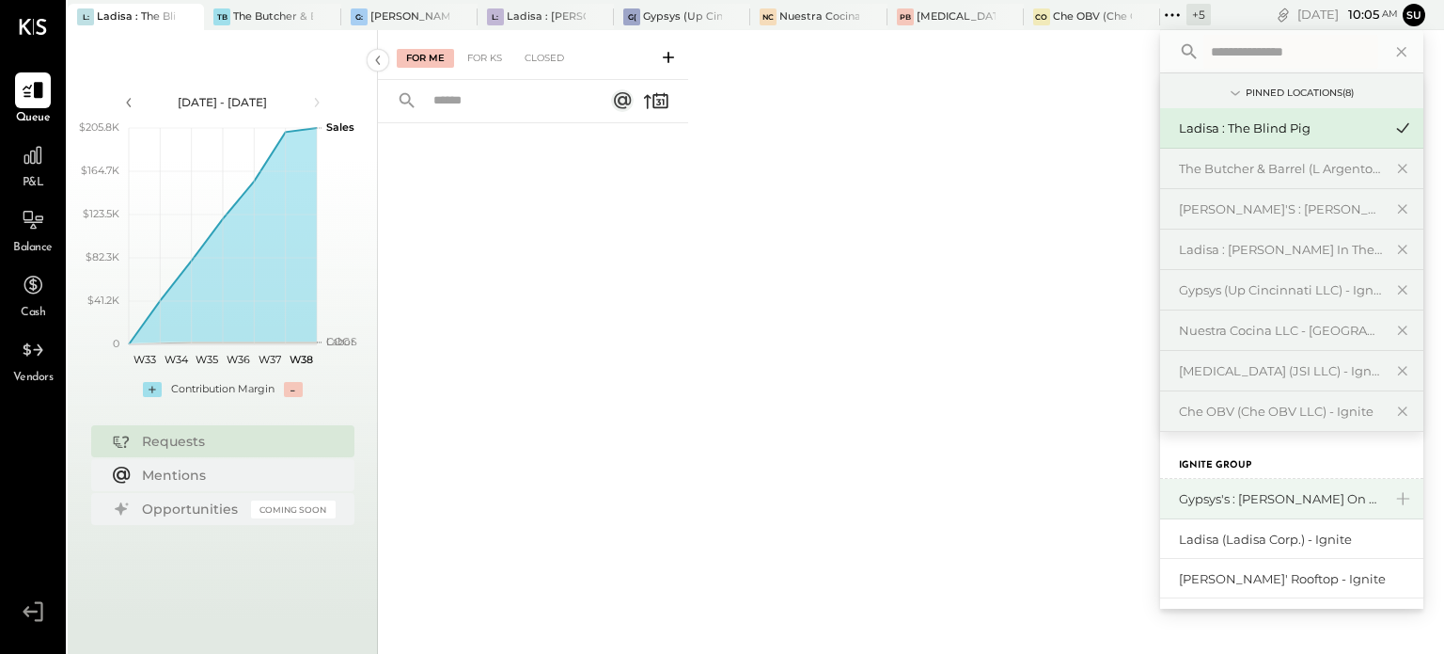
click at [1225, 503] on div "Gypsys's : [PERSON_NAME] on the levee" at bounding box center [1280, 499] width 203 height 18
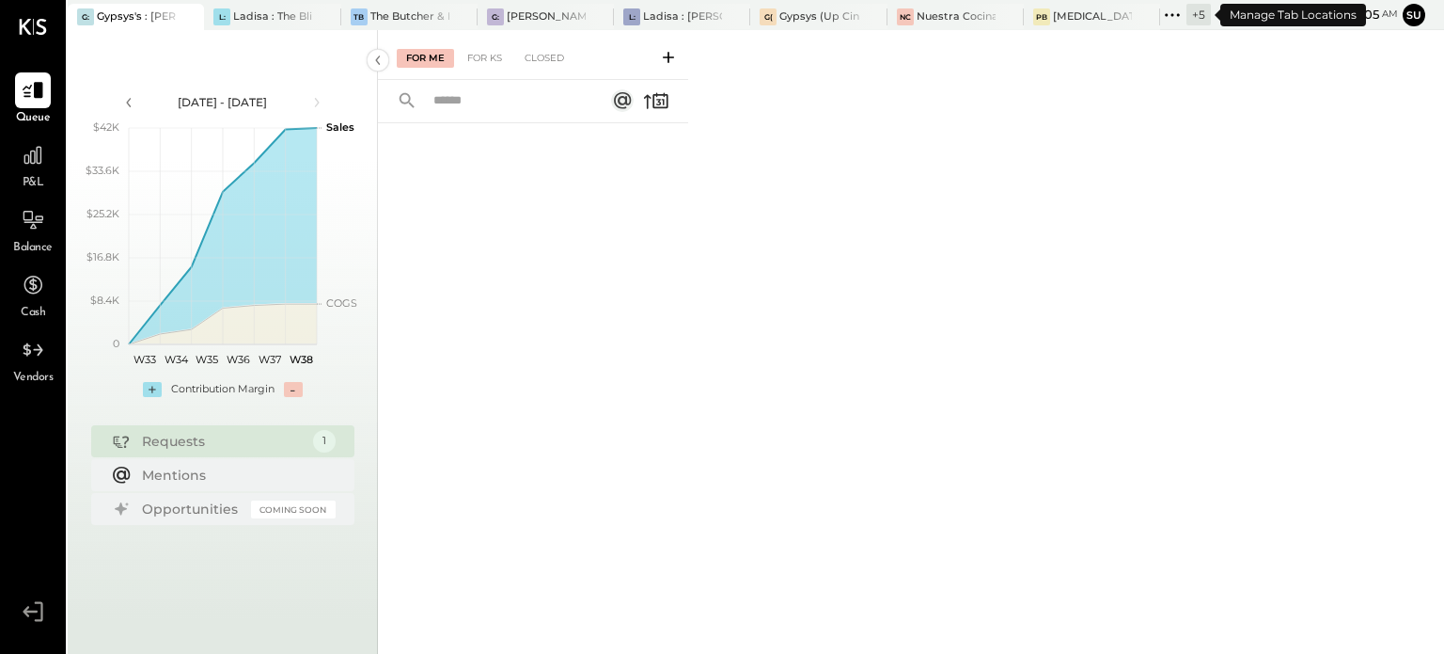
click at [1166, 14] on icon at bounding box center [1166, 14] width 3 height 3
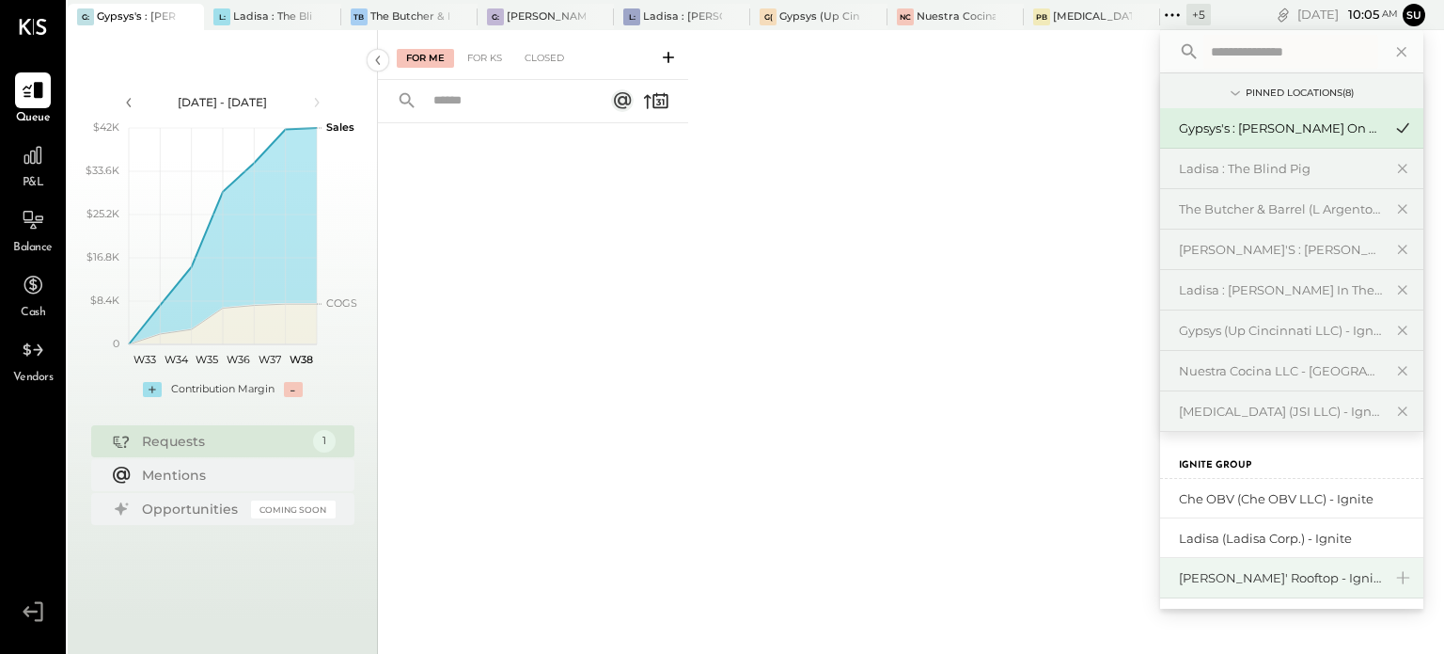
click at [1269, 578] on div "[PERSON_NAME]' Rooftop - Ignite" at bounding box center [1280, 578] width 203 height 18
